Goal: Transaction & Acquisition: Subscribe to service/newsletter

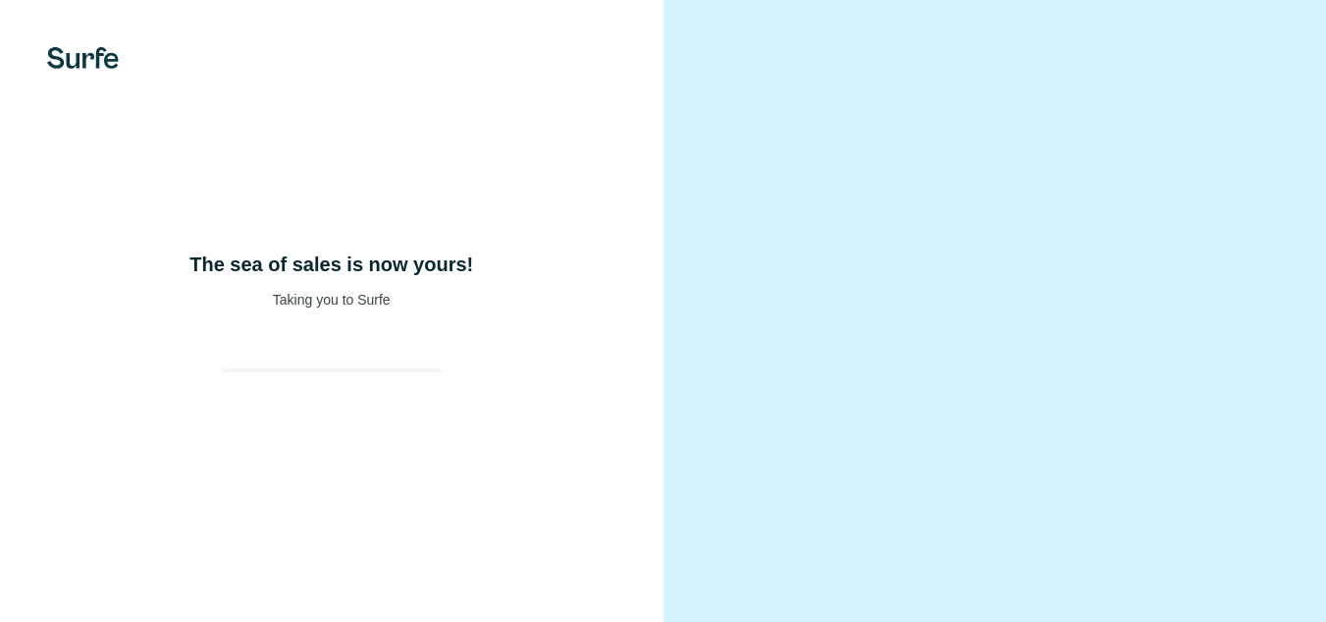
click at [272, 372] on div "The sea of sales is now yours! Taking you to Surfe" at bounding box center [332, 311] width 664 height 622
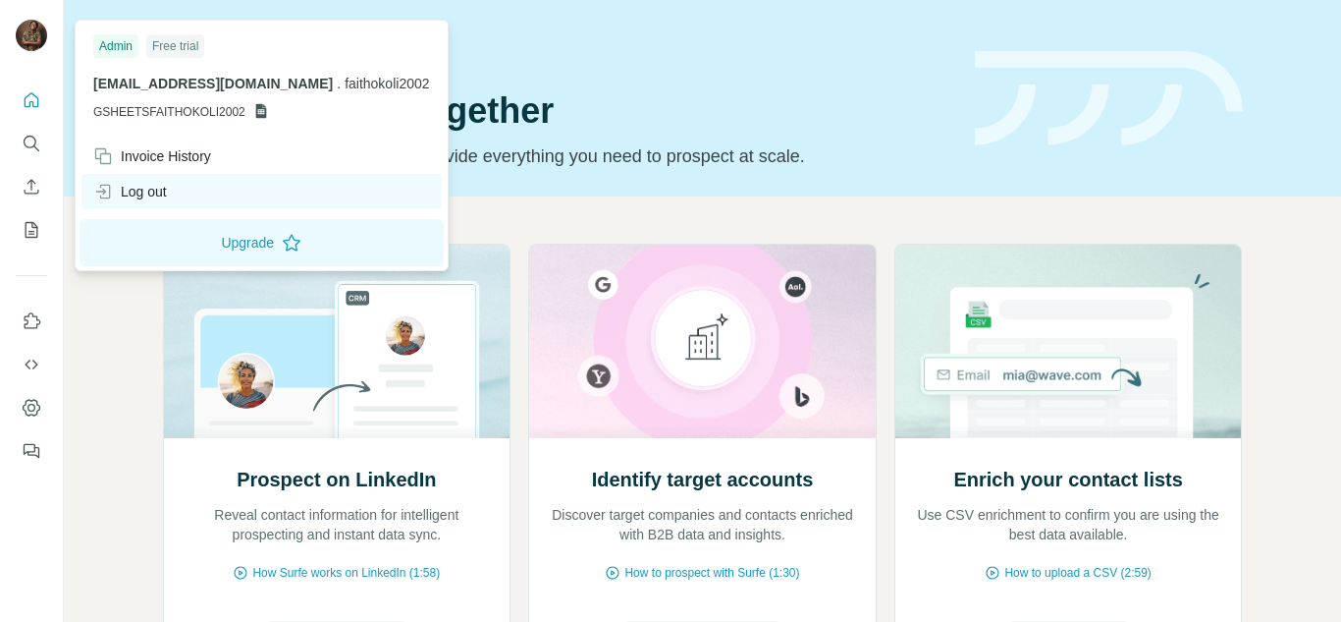
click at [136, 190] on div "Log out" at bounding box center [130, 192] width 74 height 20
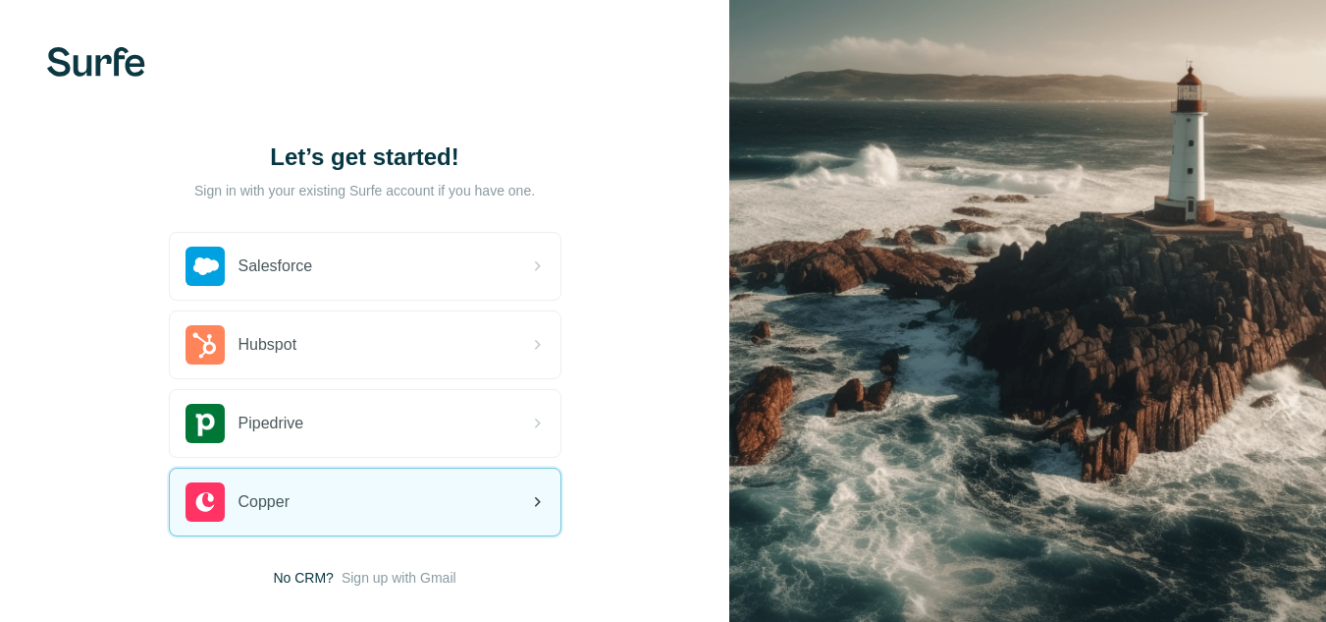
scroll to position [98, 0]
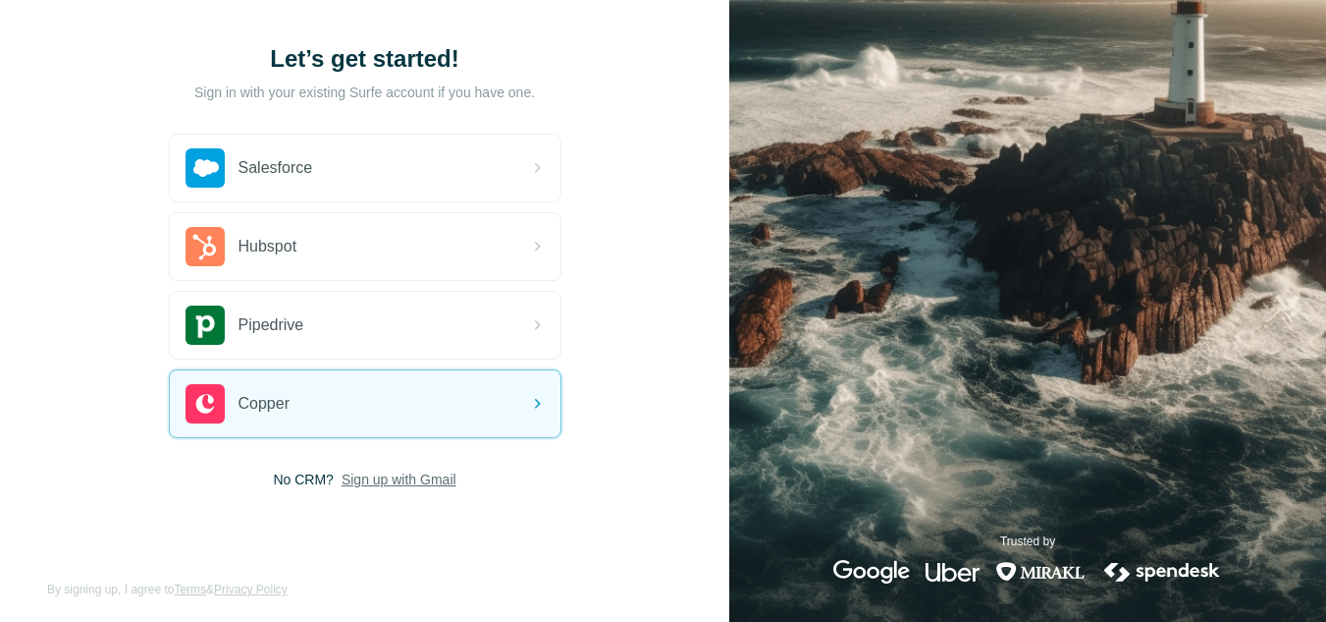
click at [406, 477] on span "Sign up with Gmail" at bounding box center [399, 479] width 115 height 20
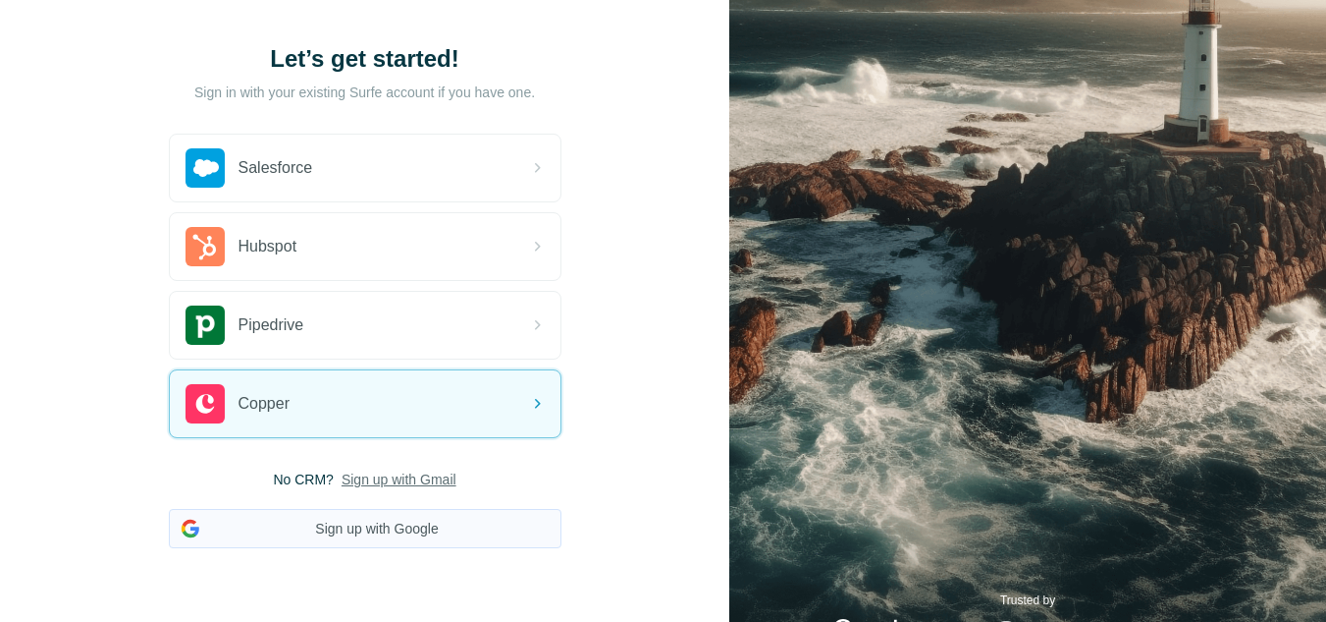
click at [367, 528] on button "Sign up with Google" at bounding box center [365, 528] width 393 height 39
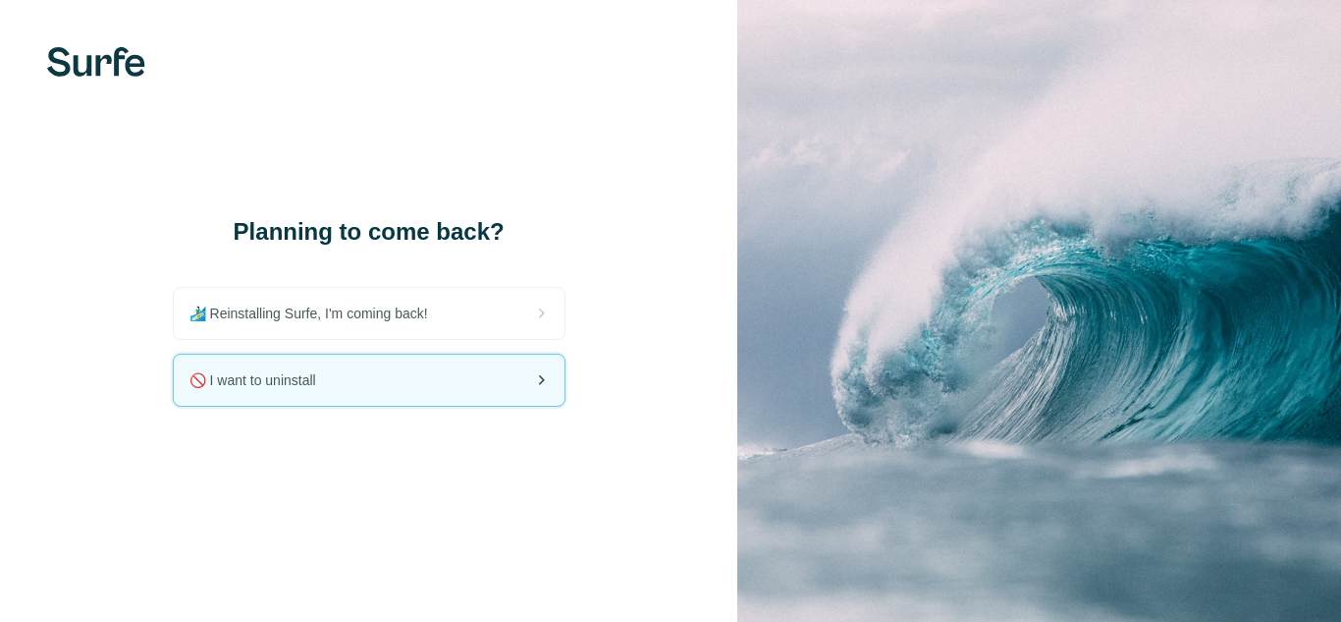
click at [377, 372] on div "🚫 I want to uninstall" at bounding box center [369, 379] width 391 height 51
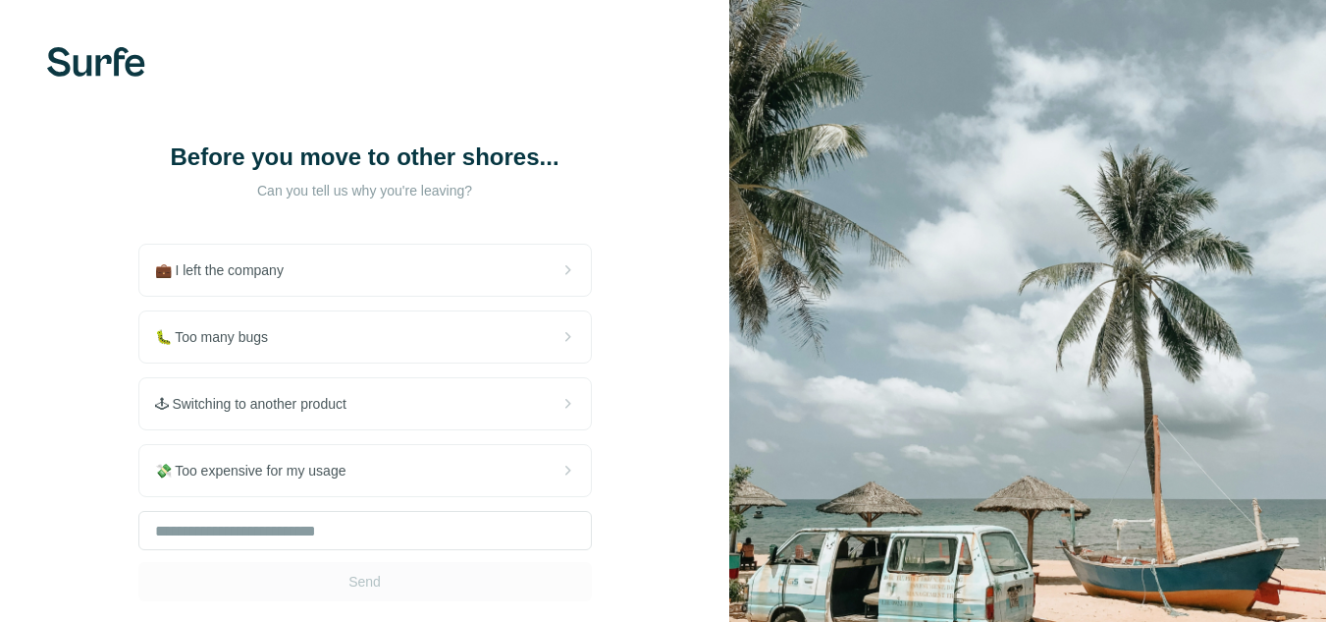
click at [645, 146] on div "Before you move to other shores... Can you tell us why you're leaving? 💼 I left…" at bounding box center [365, 371] width 730 height 742
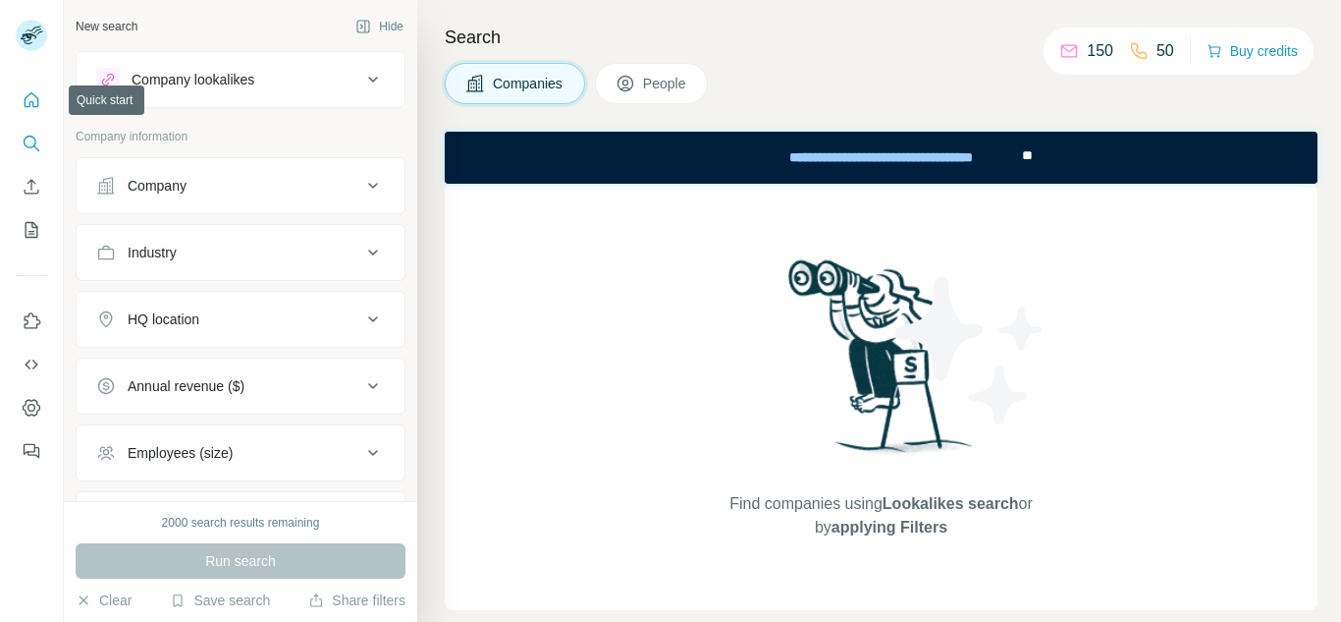
click at [35, 106] on icon "Quick start" at bounding box center [32, 99] width 15 height 15
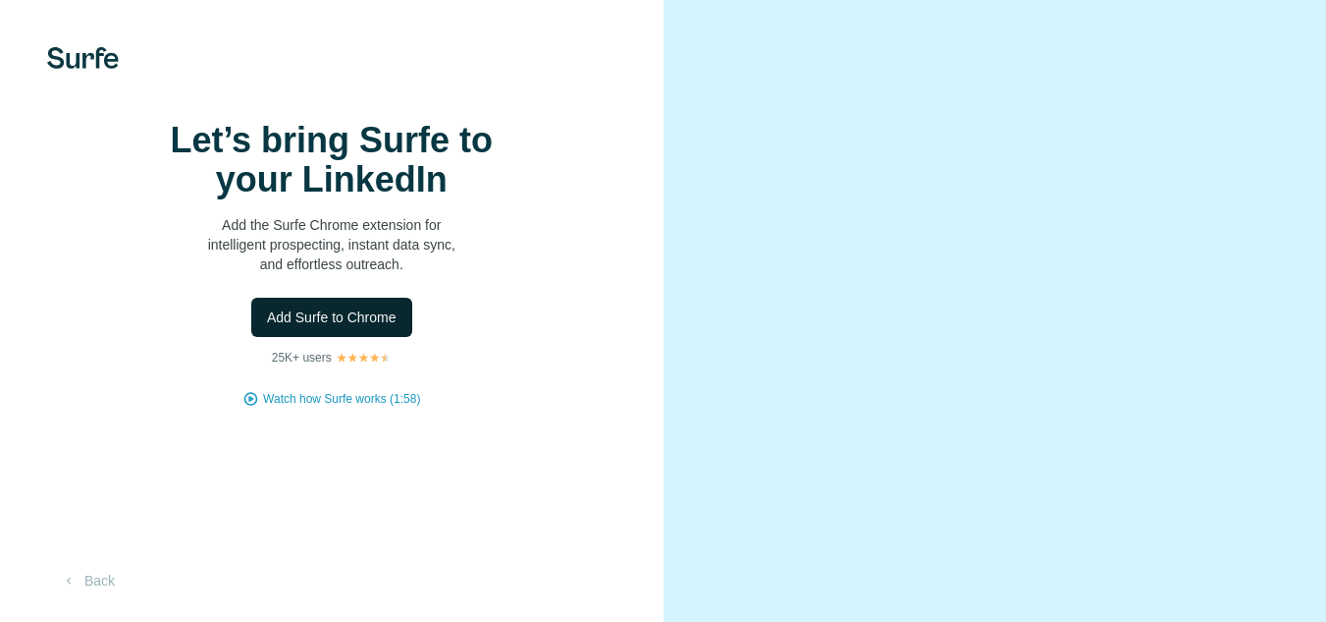
click at [355, 327] on span "Add Surfe to Chrome" at bounding box center [332, 317] width 130 height 20
click at [333, 327] on span "Add Surfe to Chrome" at bounding box center [332, 317] width 130 height 20
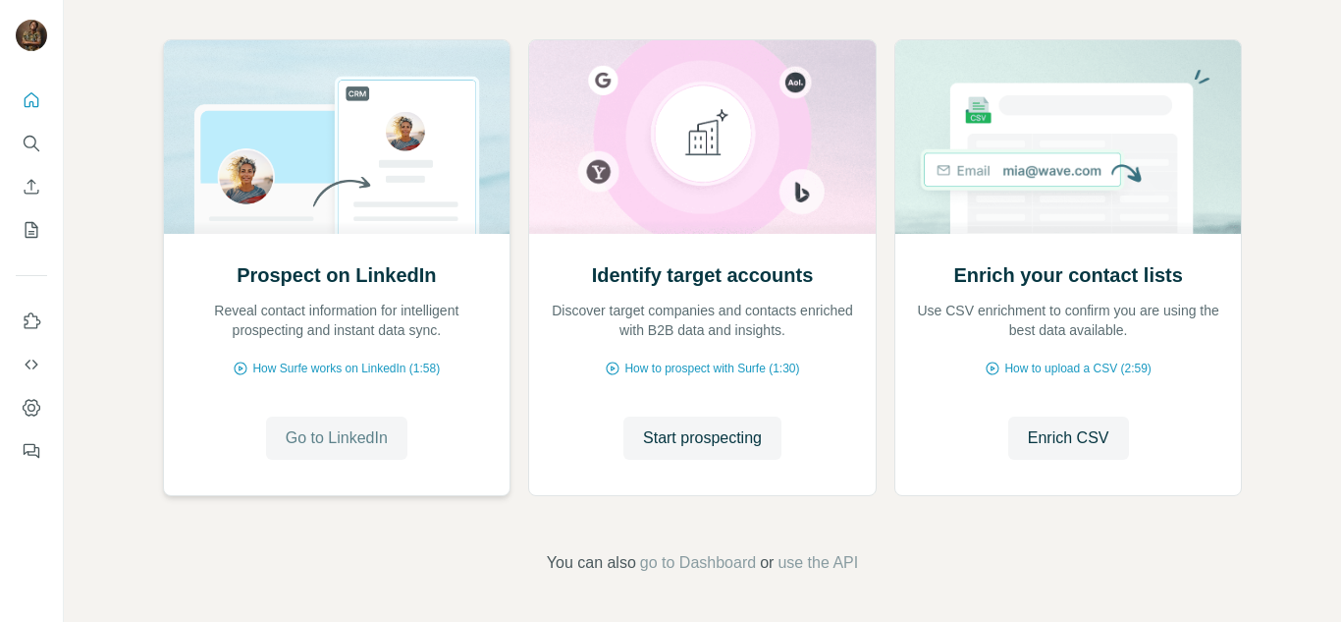
click at [353, 440] on span "Go to LinkedIn" at bounding box center [337, 438] width 102 height 24
